Goal: Find specific page/section: Find specific page/section

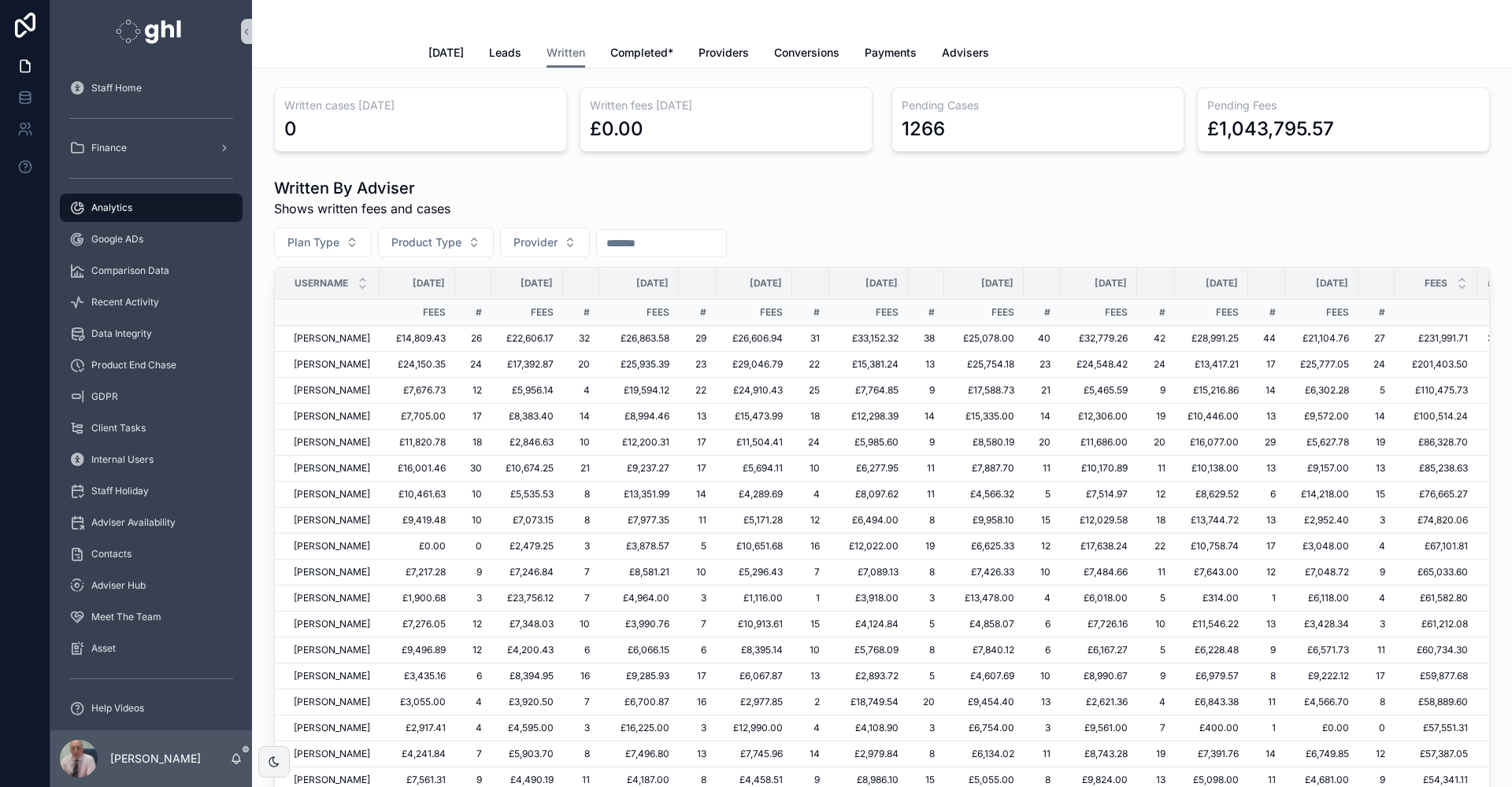
scroll to position [216, 117]
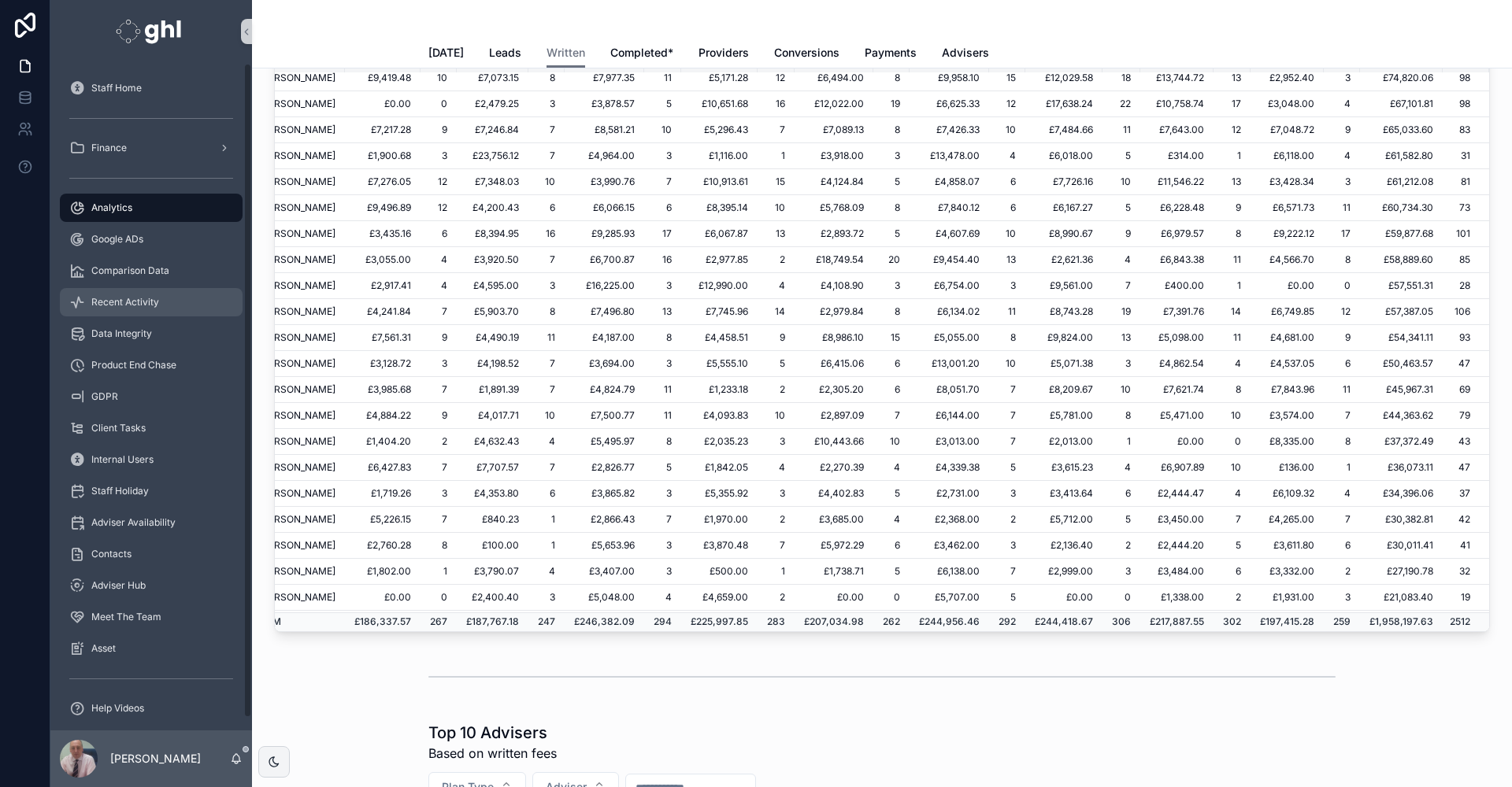
click at [107, 298] on span "Recent Activity" at bounding box center [125, 302] width 68 height 13
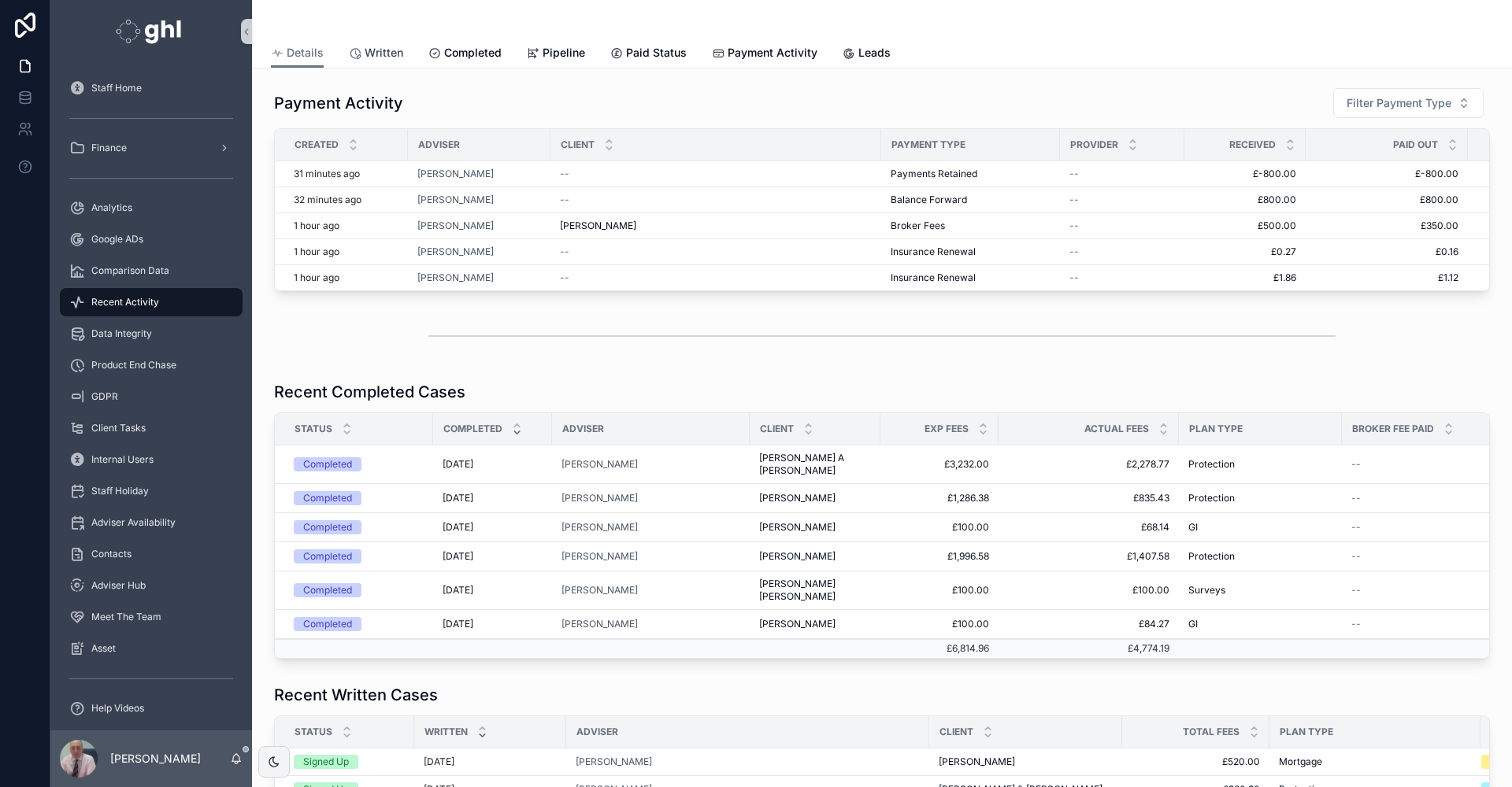
click at [381, 43] on link "Written" at bounding box center [376, 54] width 54 height 32
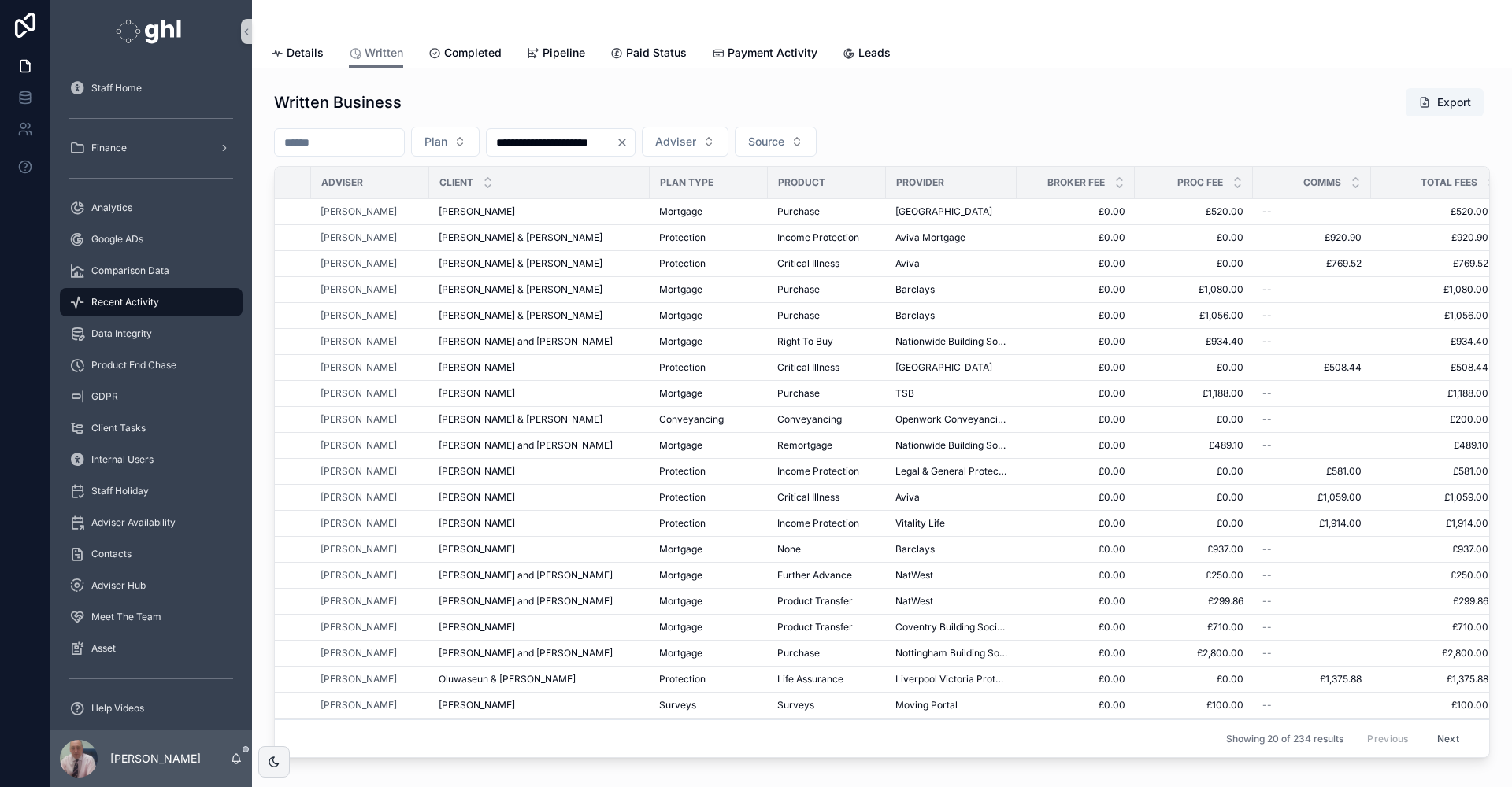
scroll to position [0, 125]
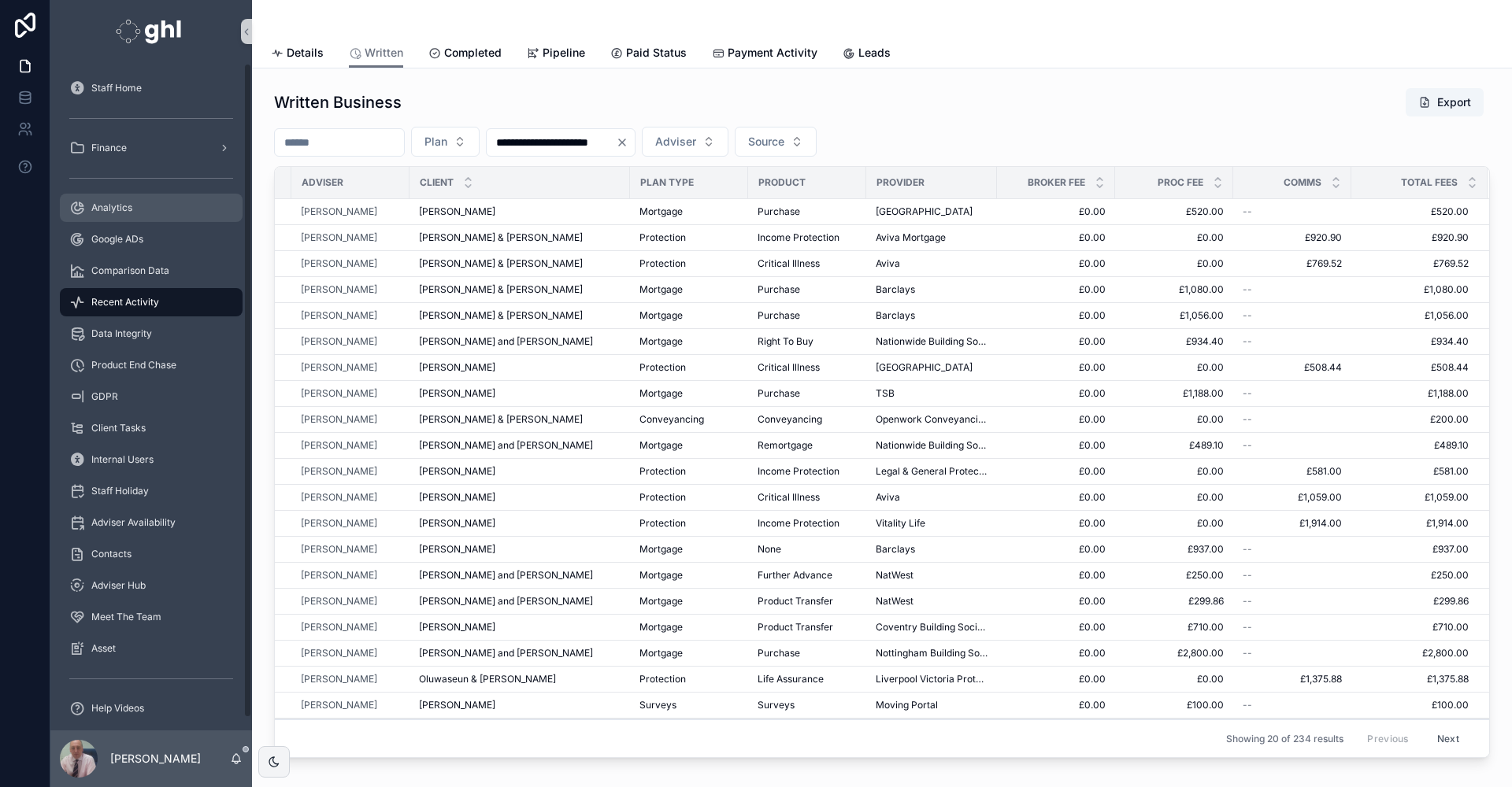
click at [128, 205] on span "Analytics" at bounding box center [112, 208] width 41 height 13
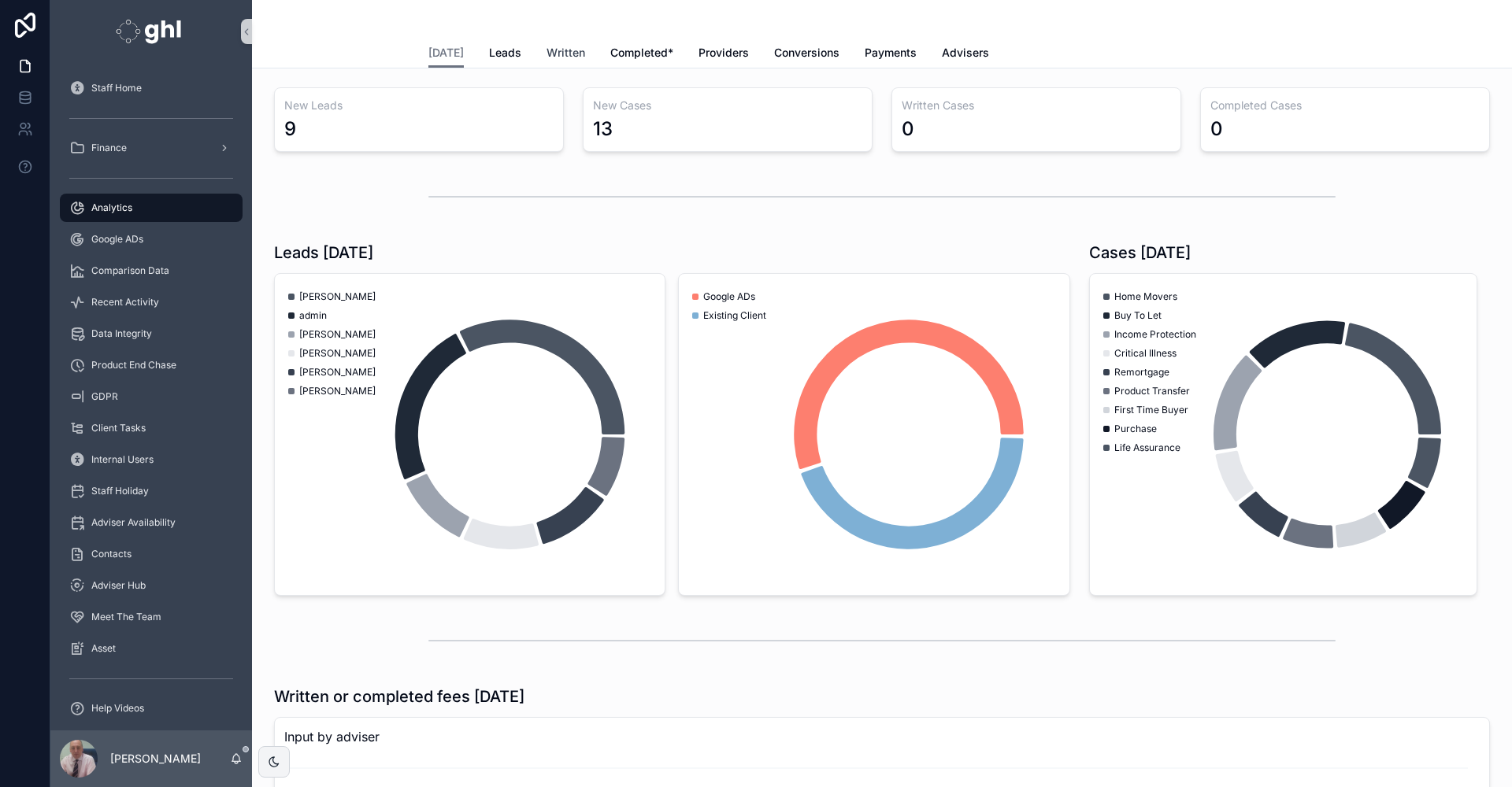
click at [550, 53] on span "Written" at bounding box center [566, 53] width 39 height 15
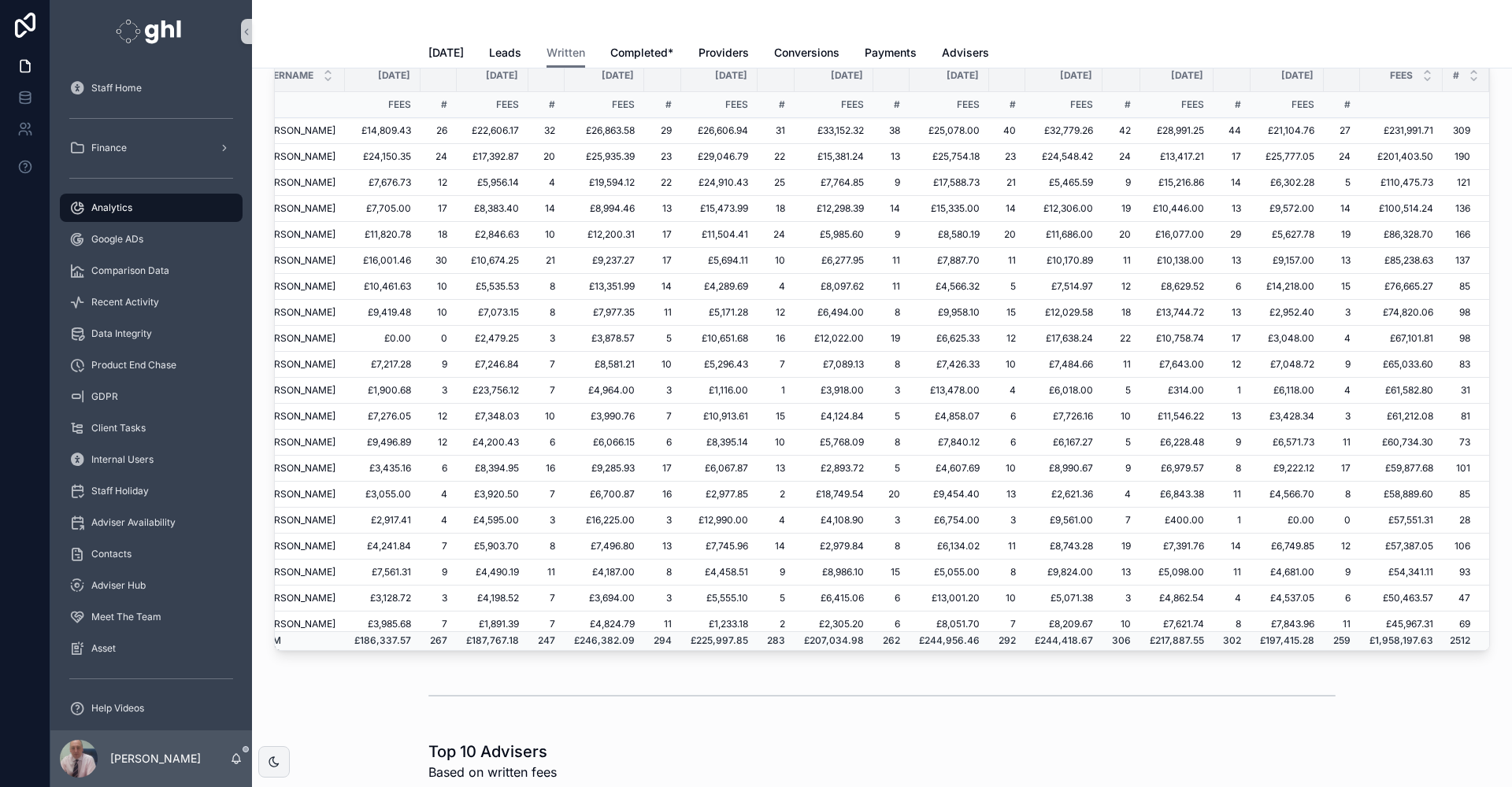
scroll to position [0, 150]
